Goal: Transaction & Acquisition: Download file/media

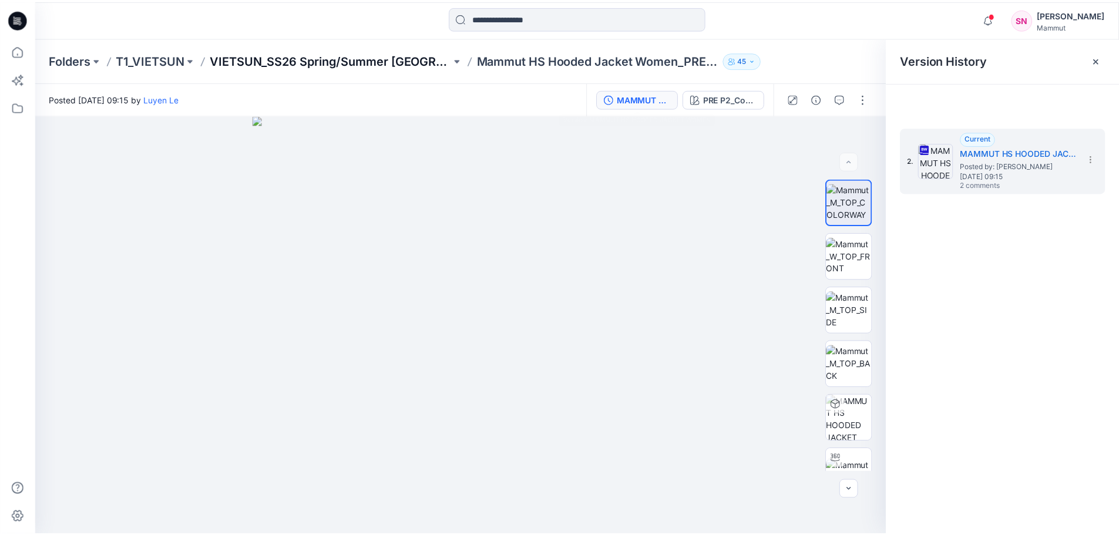
scroll to position [572, 0]
click at [404, 61] on p "VIETSUN_SS26 Spring/Summer [GEOGRAPHIC_DATA]" at bounding box center [333, 60] width 243 height 16
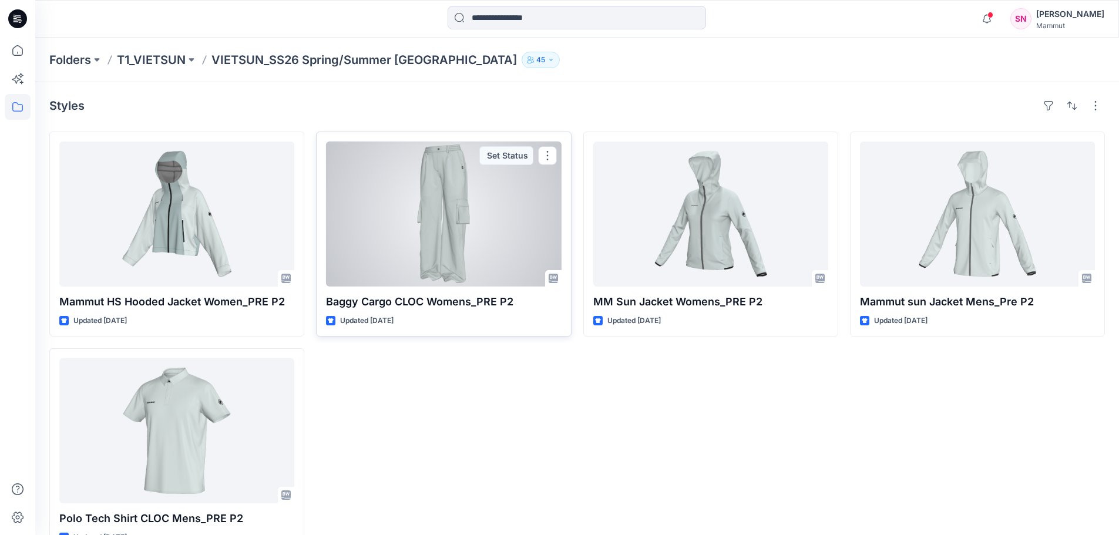
click at [452, 222] on div at bounding box center [443, 214] width 235 height 145
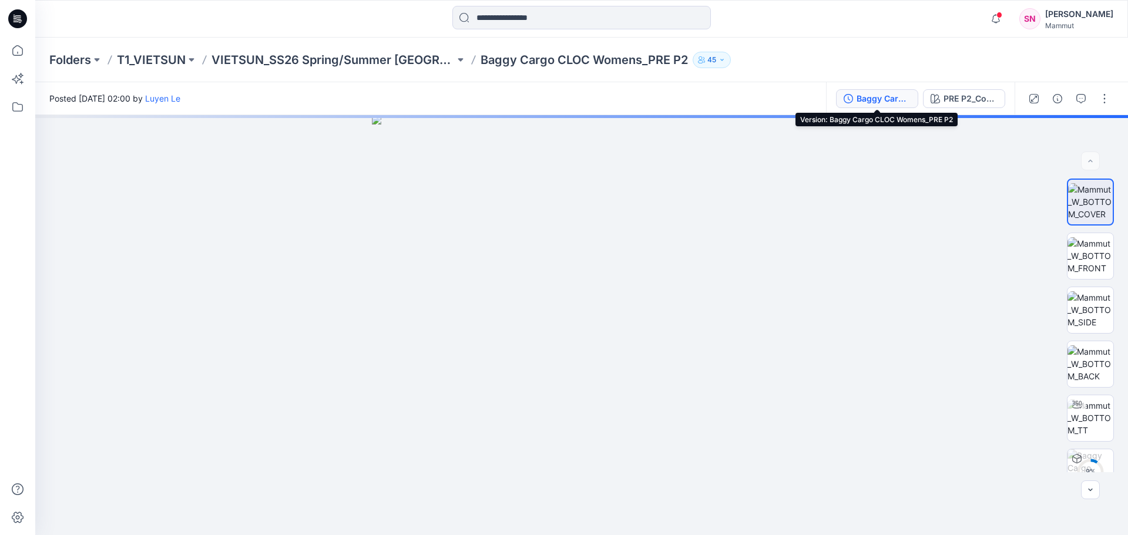
click at [858, 99] on div "Baggy Cargo CLOC Womens_PRE P2" at bounding box center [884, 98] width 54 height 13
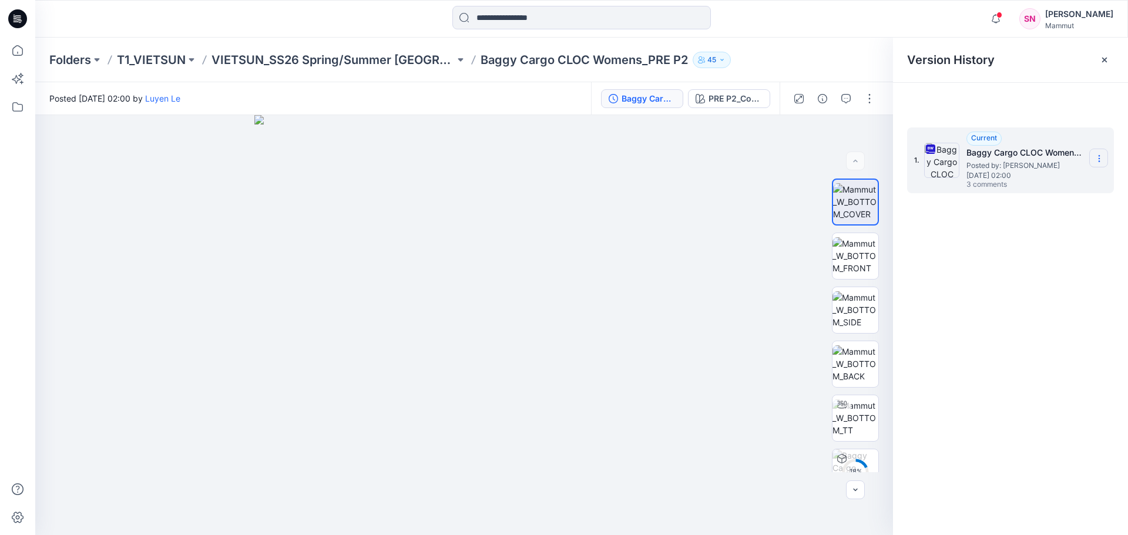
click at [1100, 156] on icon at bounding box center [1099, 158] width 9 height 9
click at [1056, 177] on span "Download Source BW File" at bounding box center [1040, 182] width 98 height 14
click at [385, 63] on p "VIETSUN_SS26 Spring/Summer [GEOGRAPHIC_DATA]" at bounding box center [333, 60] width 243 height 16
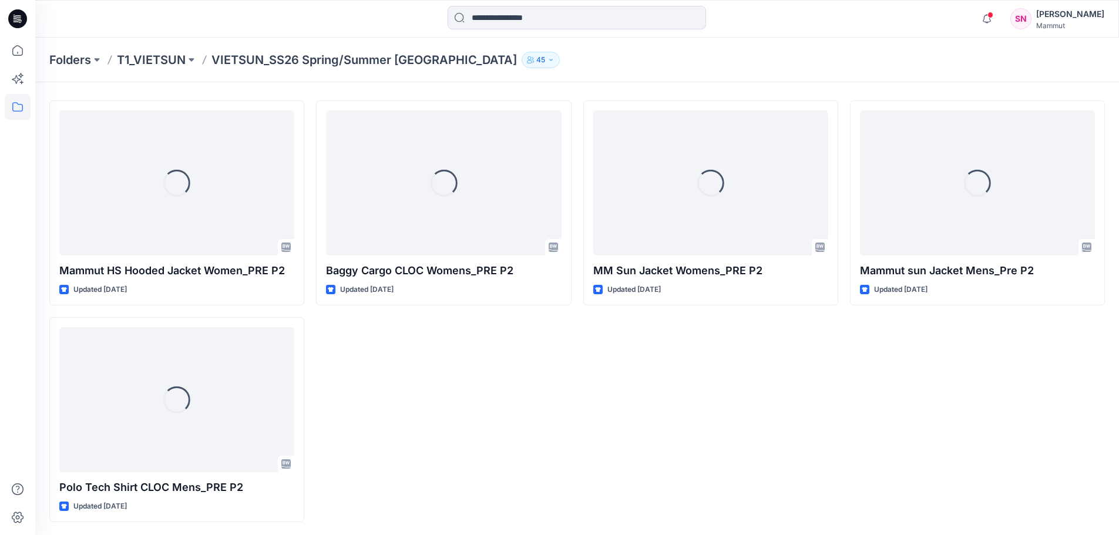
scroll to position [32, 0]
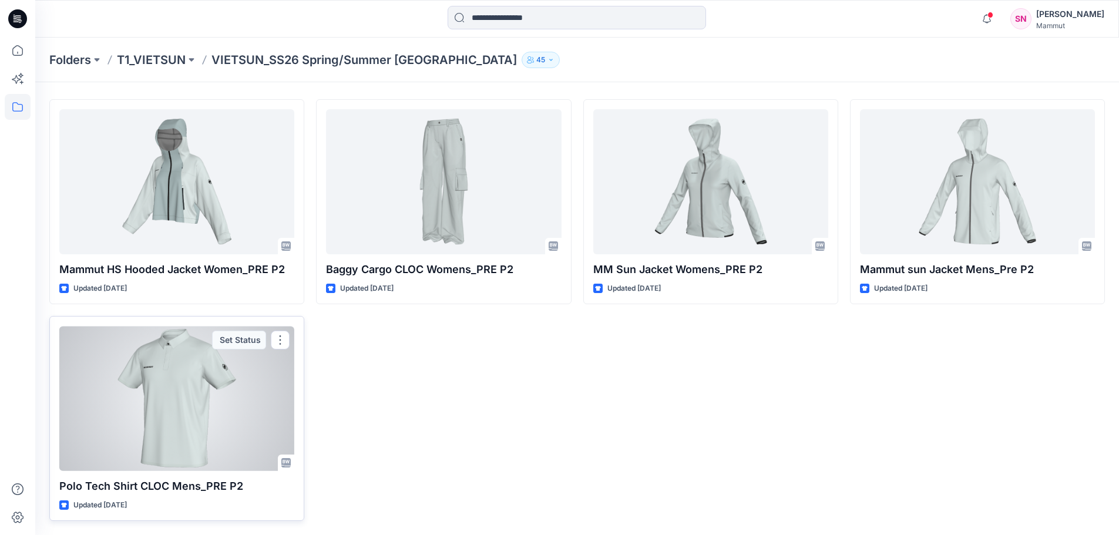
click at [193, 444] on div at bounding box center [176, 398] width 235 height 145
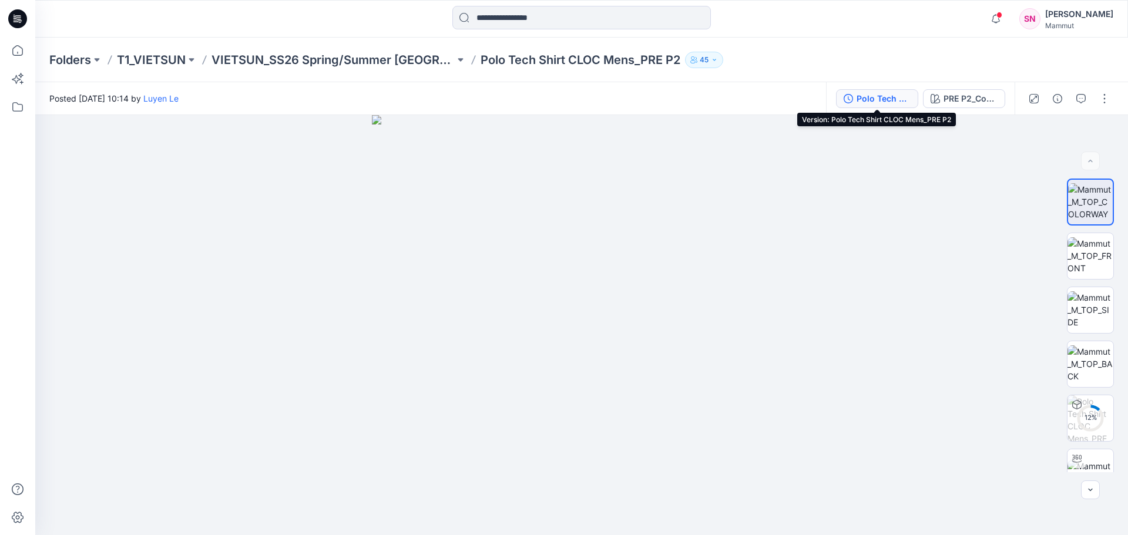
click at [883, 102] on div "Polo Tech Shirt CLOC Mens_PRE P2" at bounding box center [884, 98] width 54 height 13
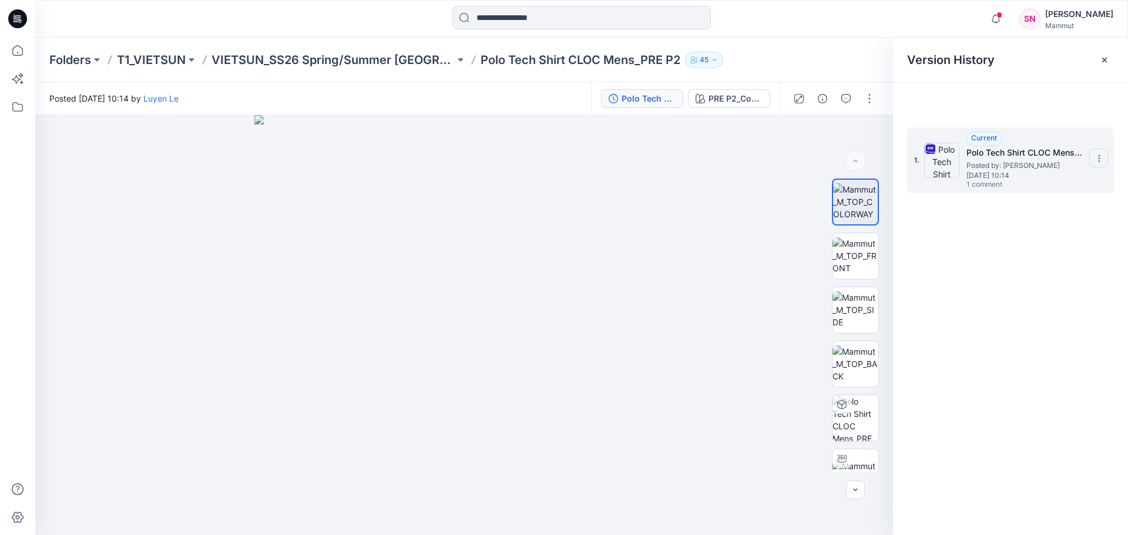
click at [1101, 159] on icon at bounding box center [1099, 158] width 9 height 9
